Goal: Check status

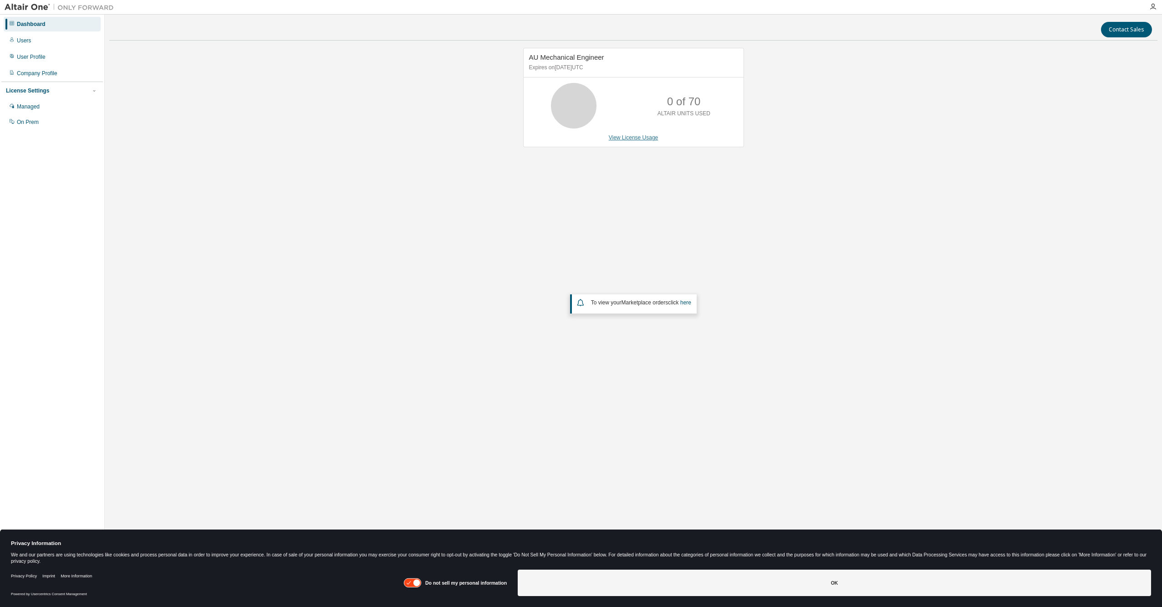
click at [637, 140] on link "View License Usage" at bounding box center [634, 137] width 50 height 6
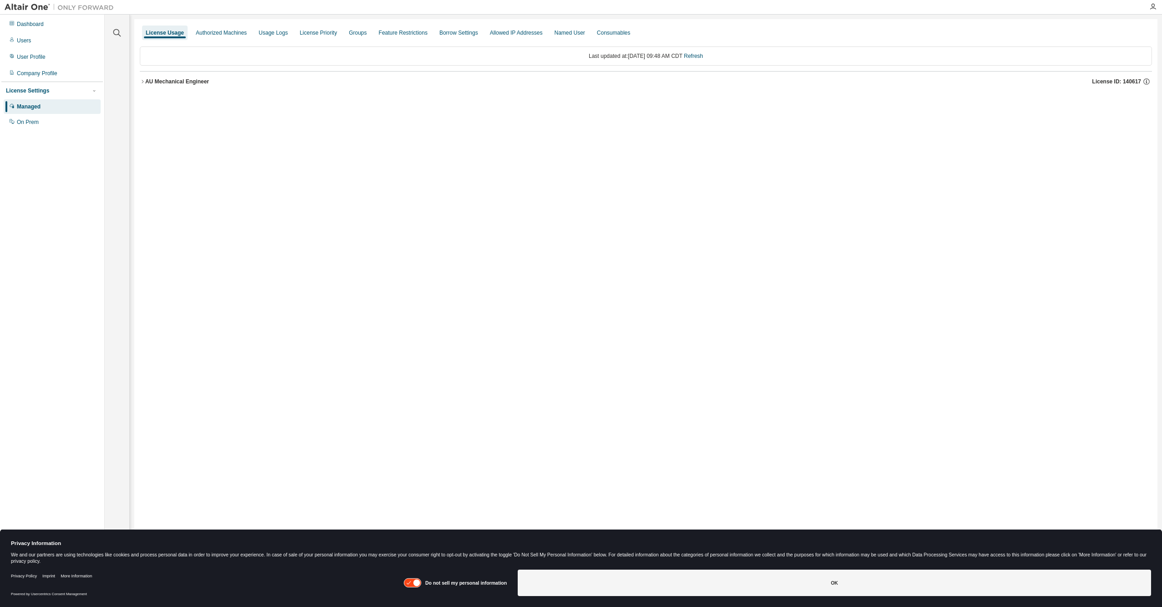
click at [141, 82] on icon "button" at bounding box center [142, 81] width 5 height 5
